Goal: Communication & Community: Answer question/provide support

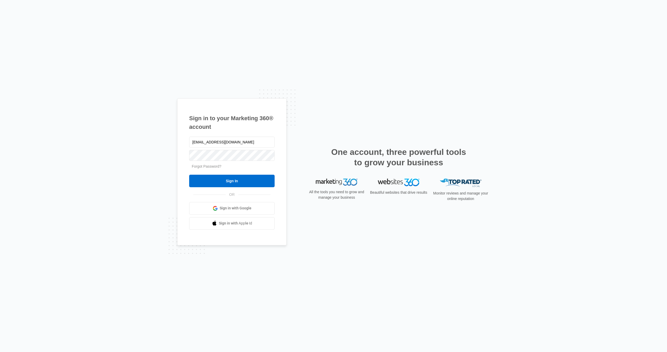
type input "[EMAIL_ADDRESS][DOMAIN_NAME]"
click at [232, 181] on input "Sign In" at bounding box center [232, 181] width 86 height 13
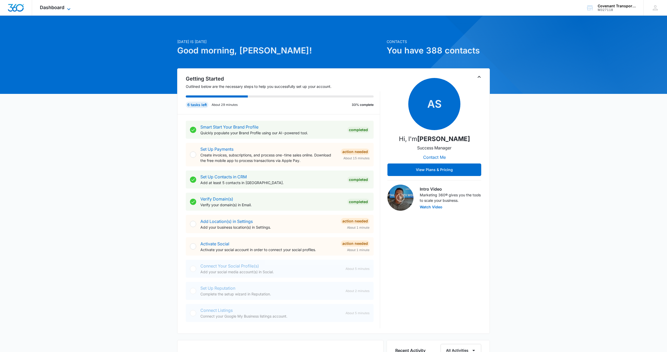
click at [69, 8] on icon at bounding box center [69, 9] width 6 height 6
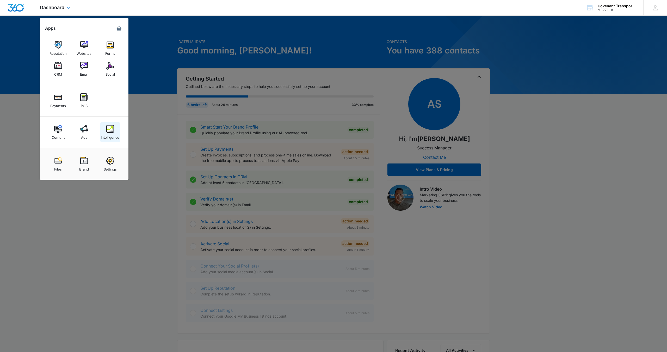
click at [103, 138] on div "Intelligence" at bounding box center [110, 136] width 19 height 7
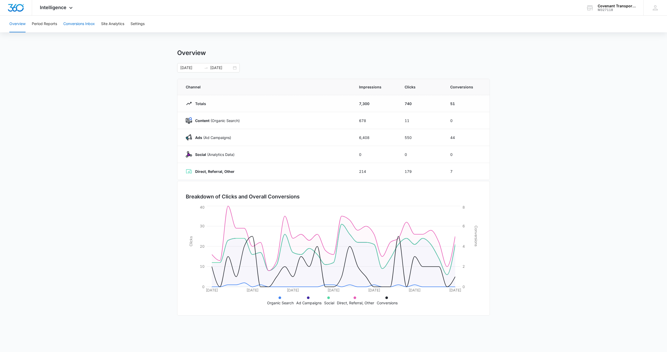
click at [90, 23] on button "Conversions Inbox" at bounding box center [79, 24] width 32 height 17
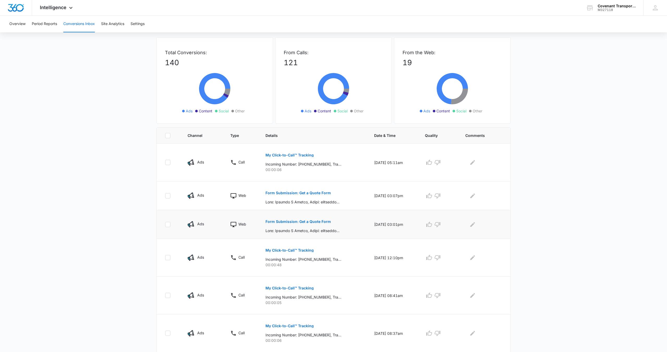
scroll to position [19, 0]
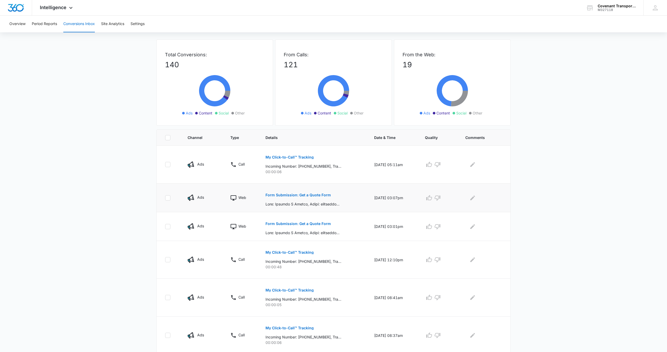
click at [313, 193] on button "Form Submission: Get a Quote Form" at bounding box center [298, 195] width 65 height 13
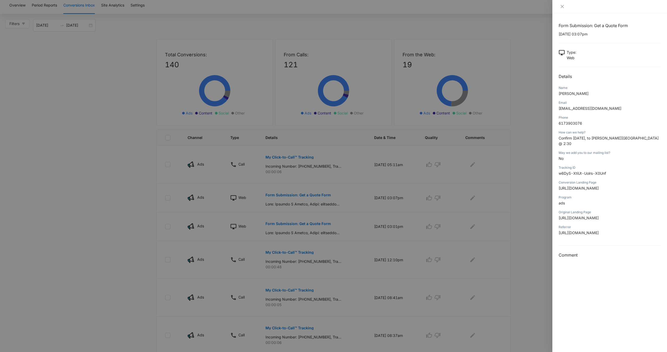
click at [312, 195] on div at bounding box center [333, 176] width 667 height 352
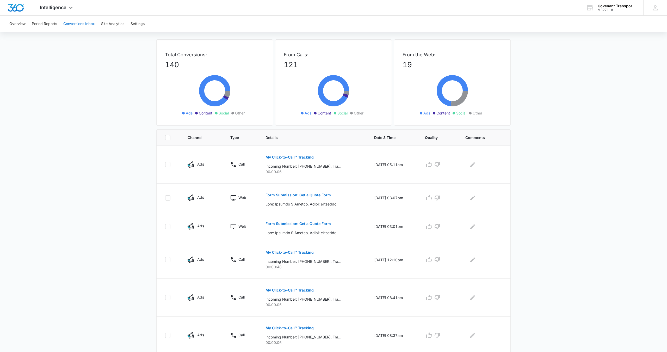
click at [312, 195] on p "Form Submission: Get a Quote Form" at bounding box center [298, 195] width 65 height 4
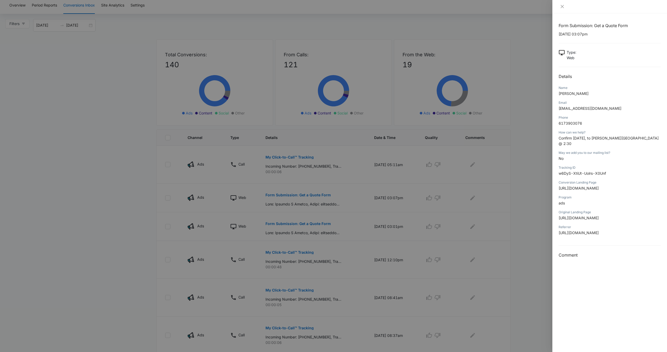
click at [41, 135] on div at bounding box center [333, 176] width 667 height 352
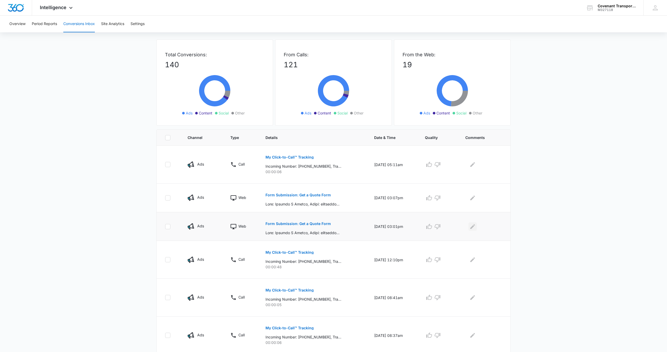
click at [475, 225] on icon "Edit Comments" at bounding box center [473, 226] width 6 height 6
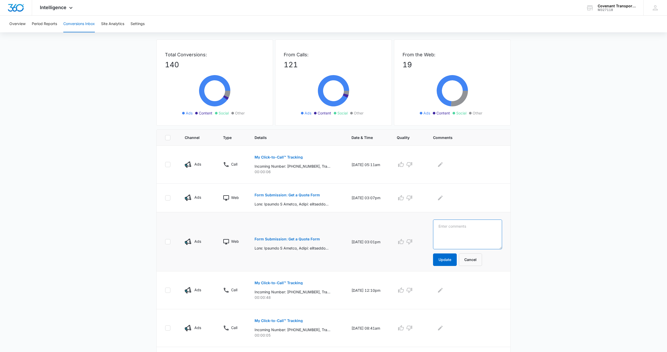
click at [464, 227] on textarea at bounding box center [467, 235] width 69 height 30
type textarea "Message Replied"
click at [451, 263] on button "Update" at bounding box center [445, 259] width 24 height 13
click at [451, 262] on button "Update" at bounding box center [445, 259] width 24 height 13
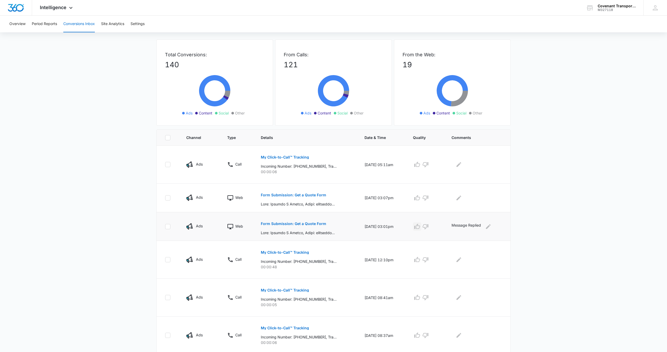
click at [419, 226] on icon "button" at bounding box center [417, 226] width 6 height 6
click at [460, 199] on icon "Edit Comments" at bounding box center [459, 197] width 5 height 5
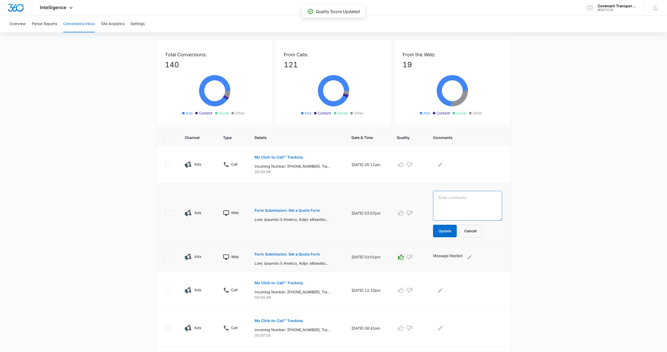
click at [460, 199] on textarea at bounding box center [467, 206] width 69 height 30
type textarea "Message replied"
click at [451, 233] on button "Update" at bounding box center [445, 231] width 24 height 13
click at [451, 232] on button "Update" at bounding box center [445, 231] width 24 height 13
click at [404, 212] on icon "button" at bounding box center [401, 212] width 6 height 5
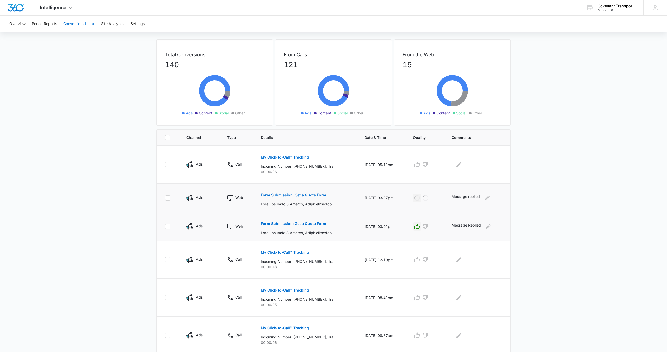
click at [314, 195] on p "Form Submission: Get a Quote Form" at bounding box center [293, 195] width 65 height 4
